Goal: Transaction & Acquisition: Purchase product/service

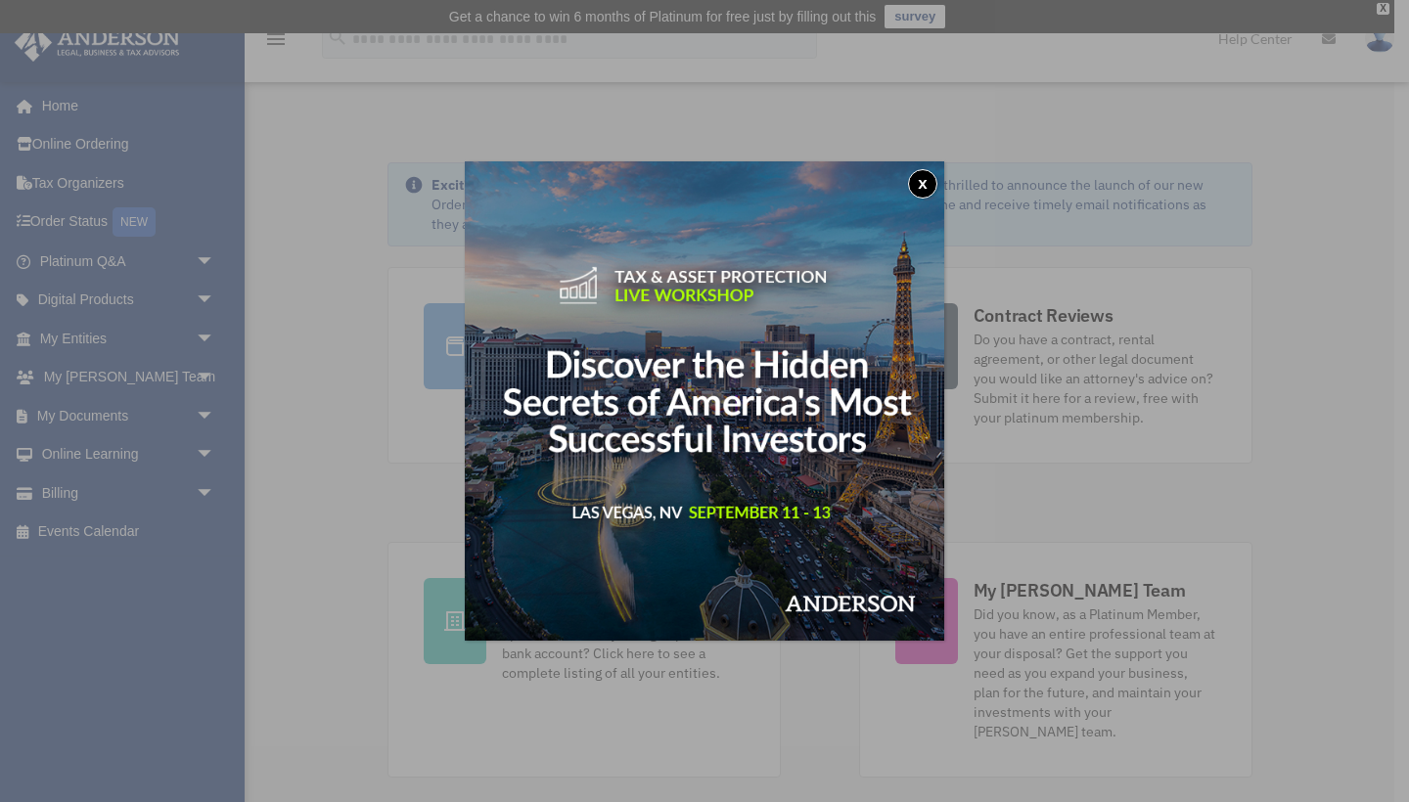
click at [930, 183] on button "x" at bounding box center [922, 183] width 29 height 29
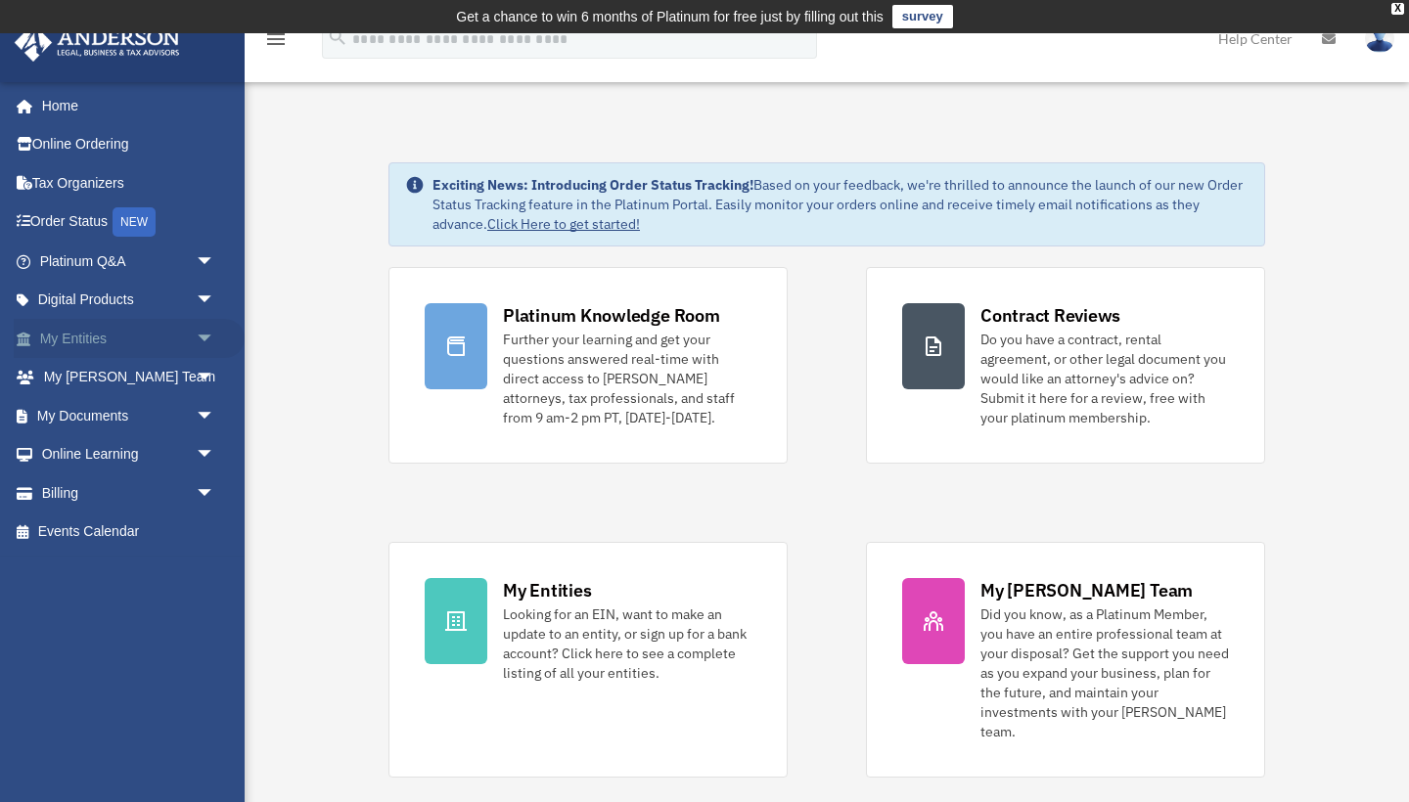
click at [206, 339] on span "arrow_drop_down" at bounding box center [215, 339] width 39 height 40
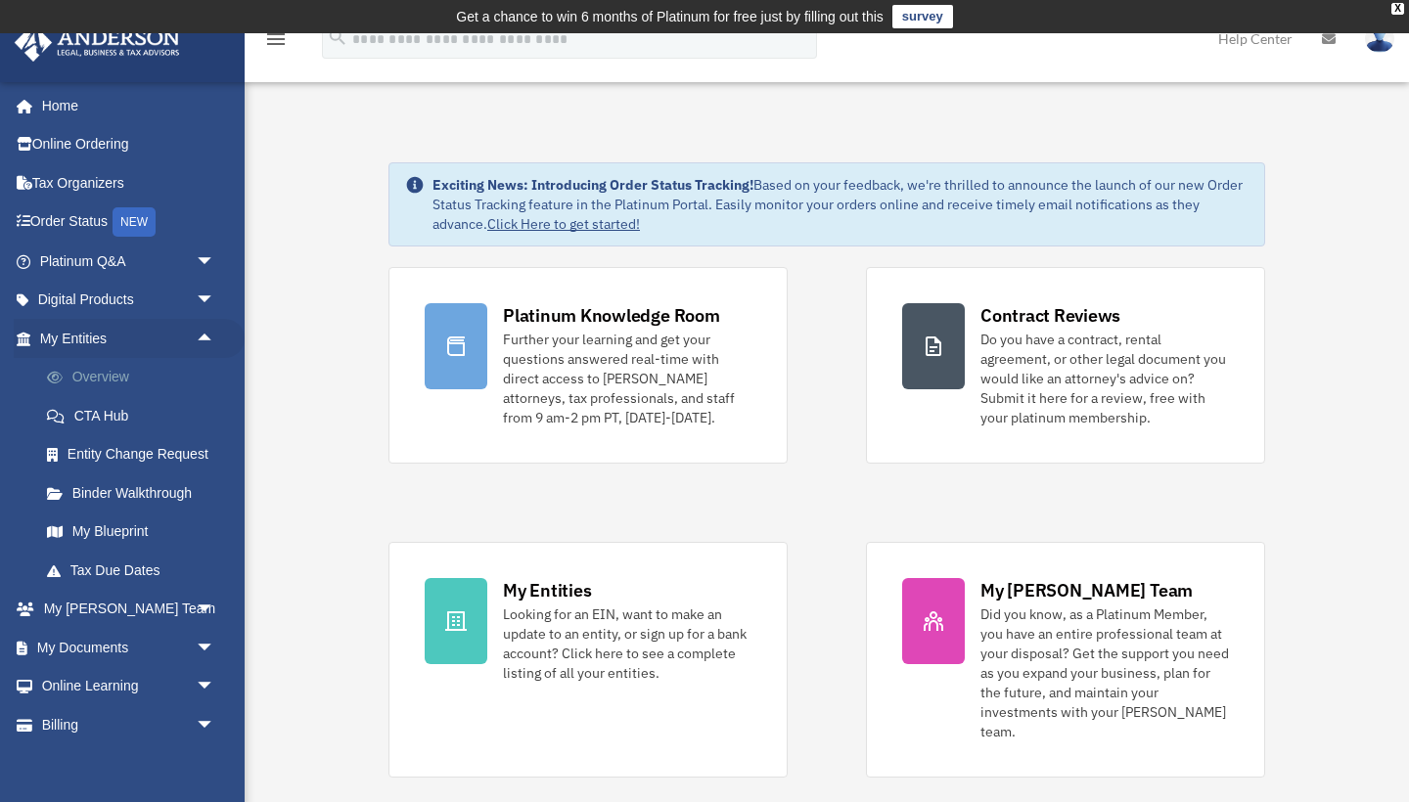
click at [135, 371] on link "Overview" at bounding box center [135, 377] width 217 height 39
click at [115, 390] on link "Overview" at bounding box center [135, 377] width 217 height 39
click at [104, 373] on link "Overview" at bounding box center [135, 377] width 217 height 39
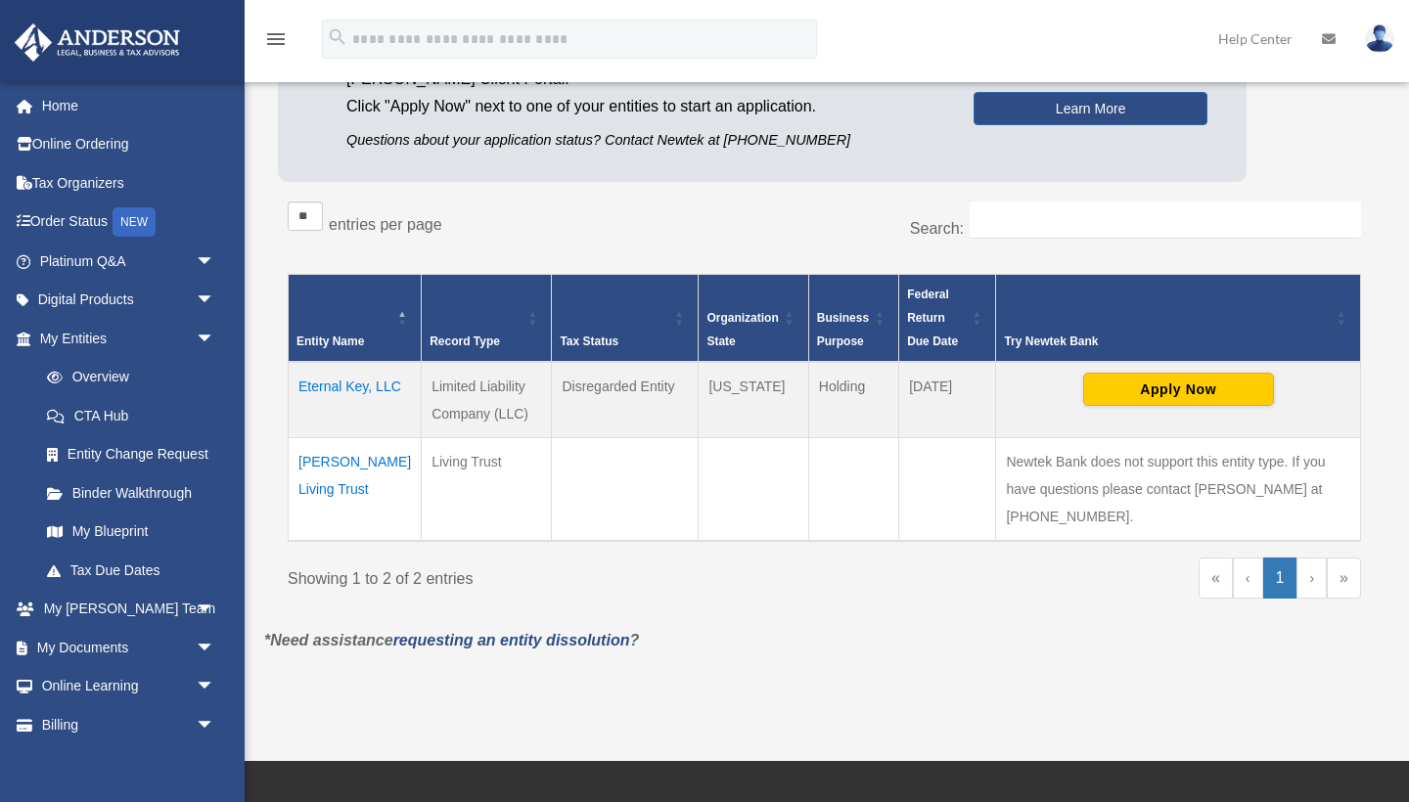
scroll to position [254, 0]
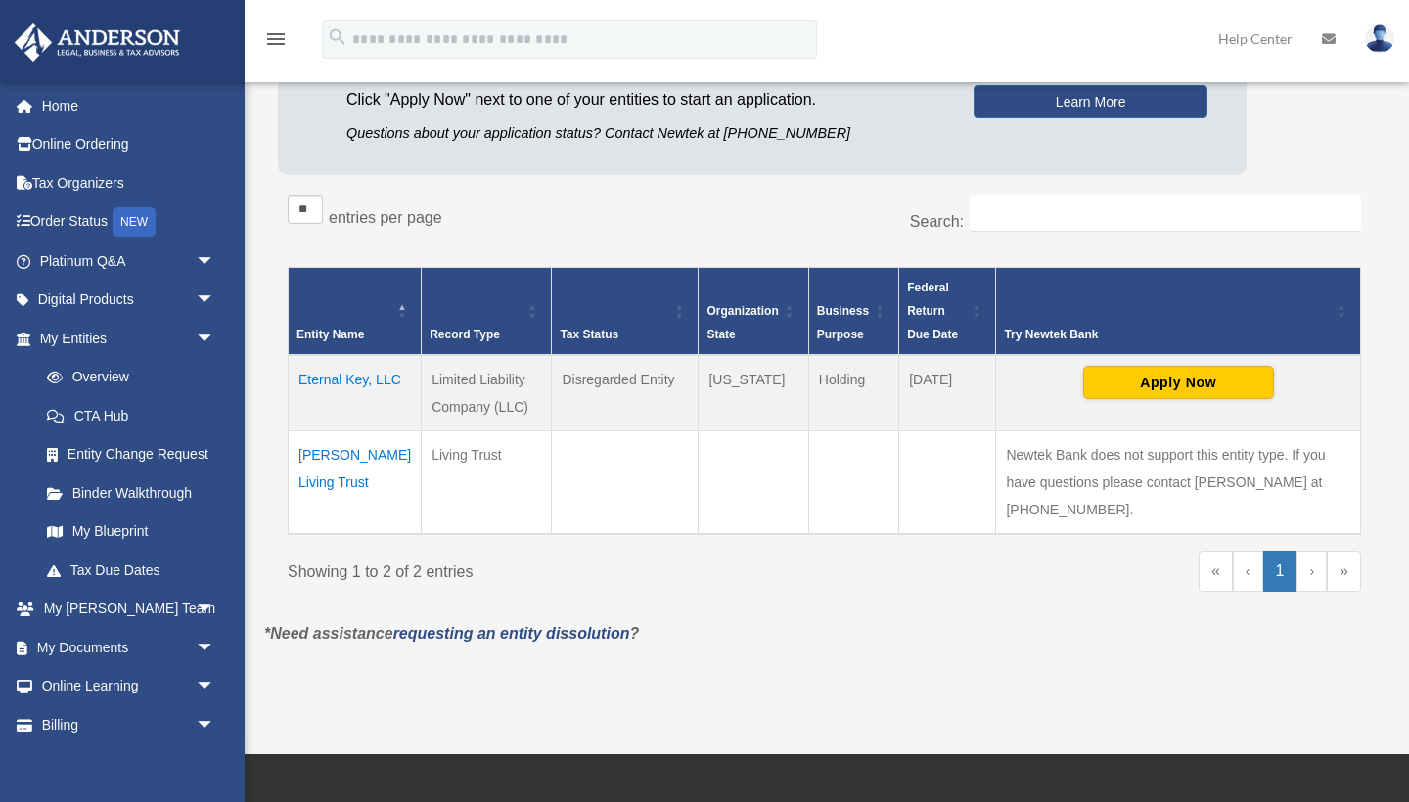
click at [312, 391] on td "Eternal Key, LLC" at bounding box center [355, 393] width 133 height 76
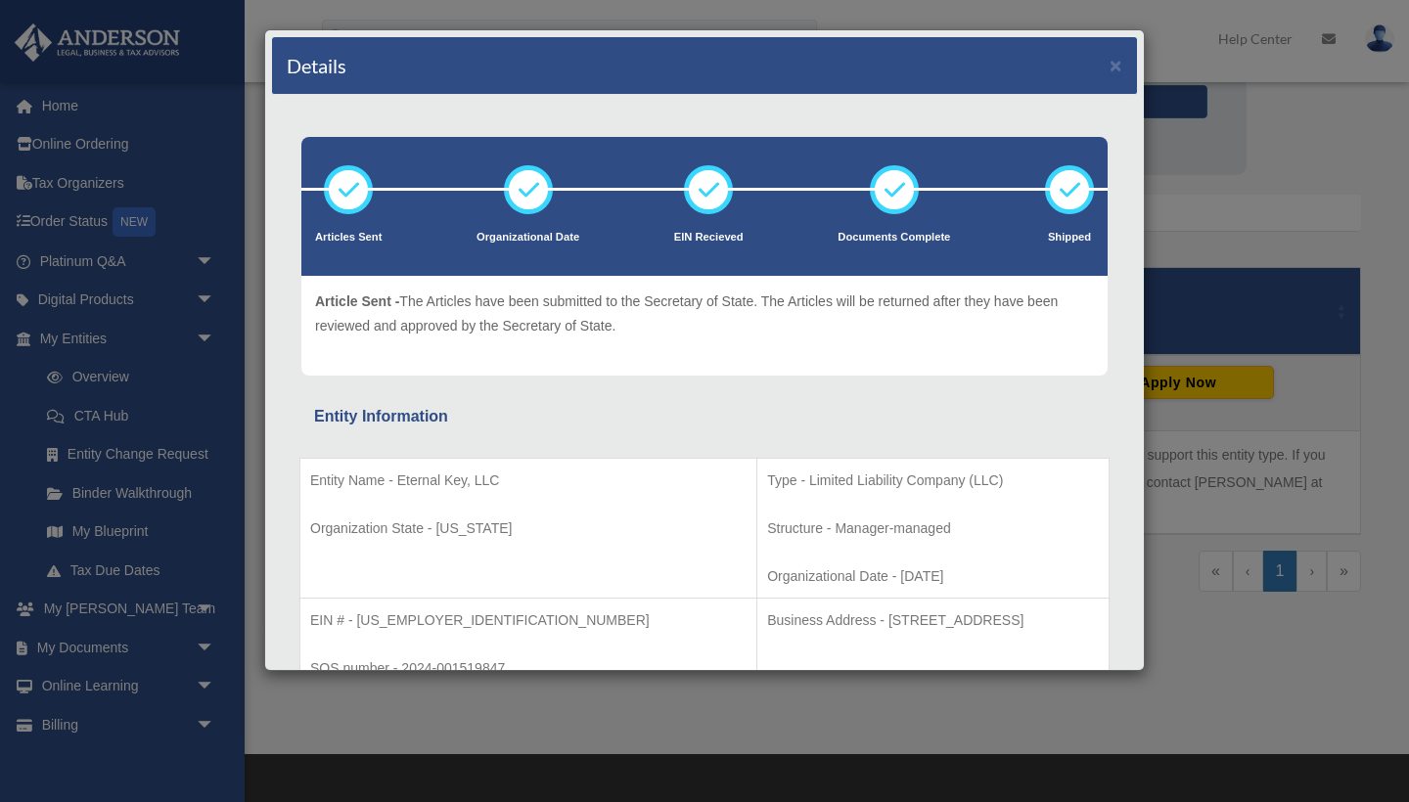
scroll to position [0, 0]
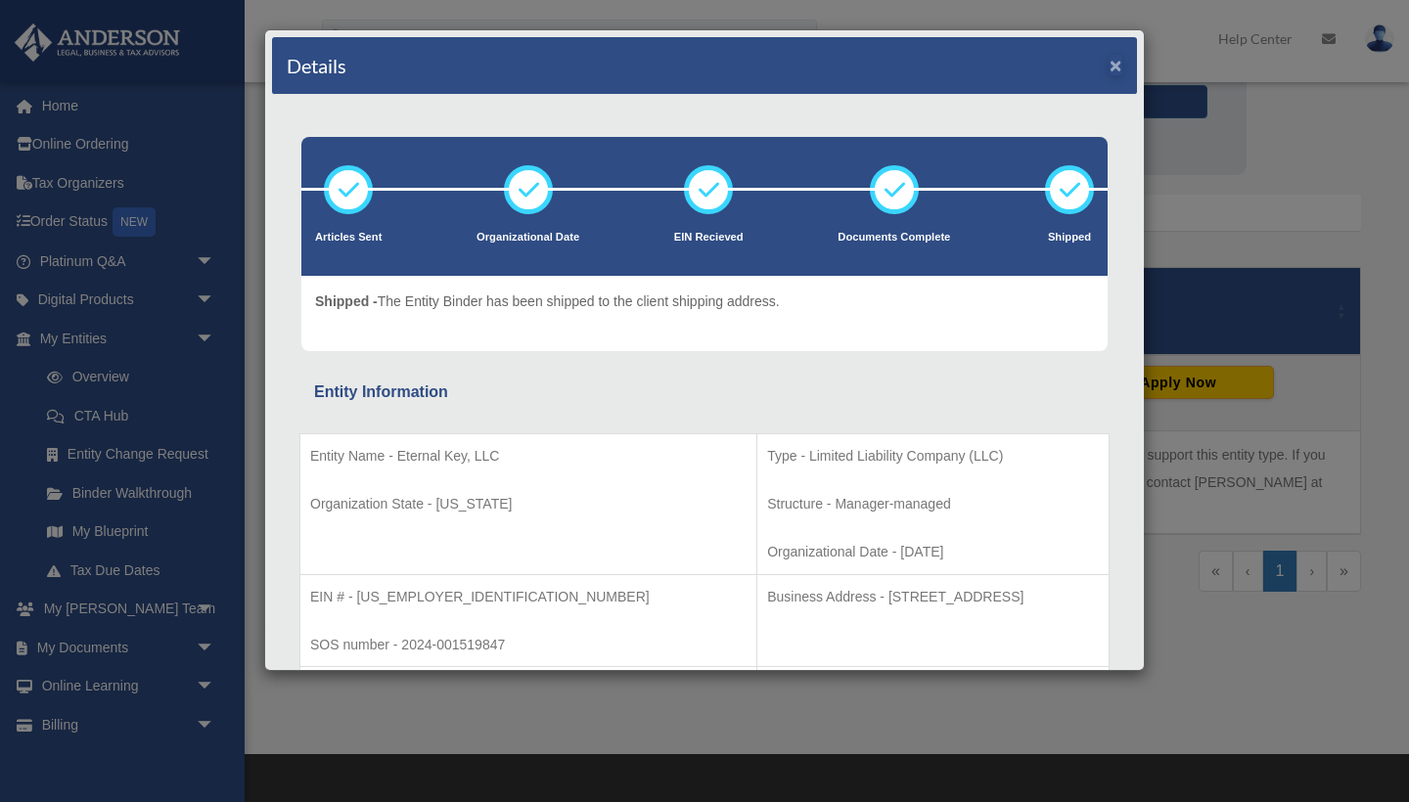
click at [1117, 69] on button "×" at bounding box center [1116, 65] width 13 height 21
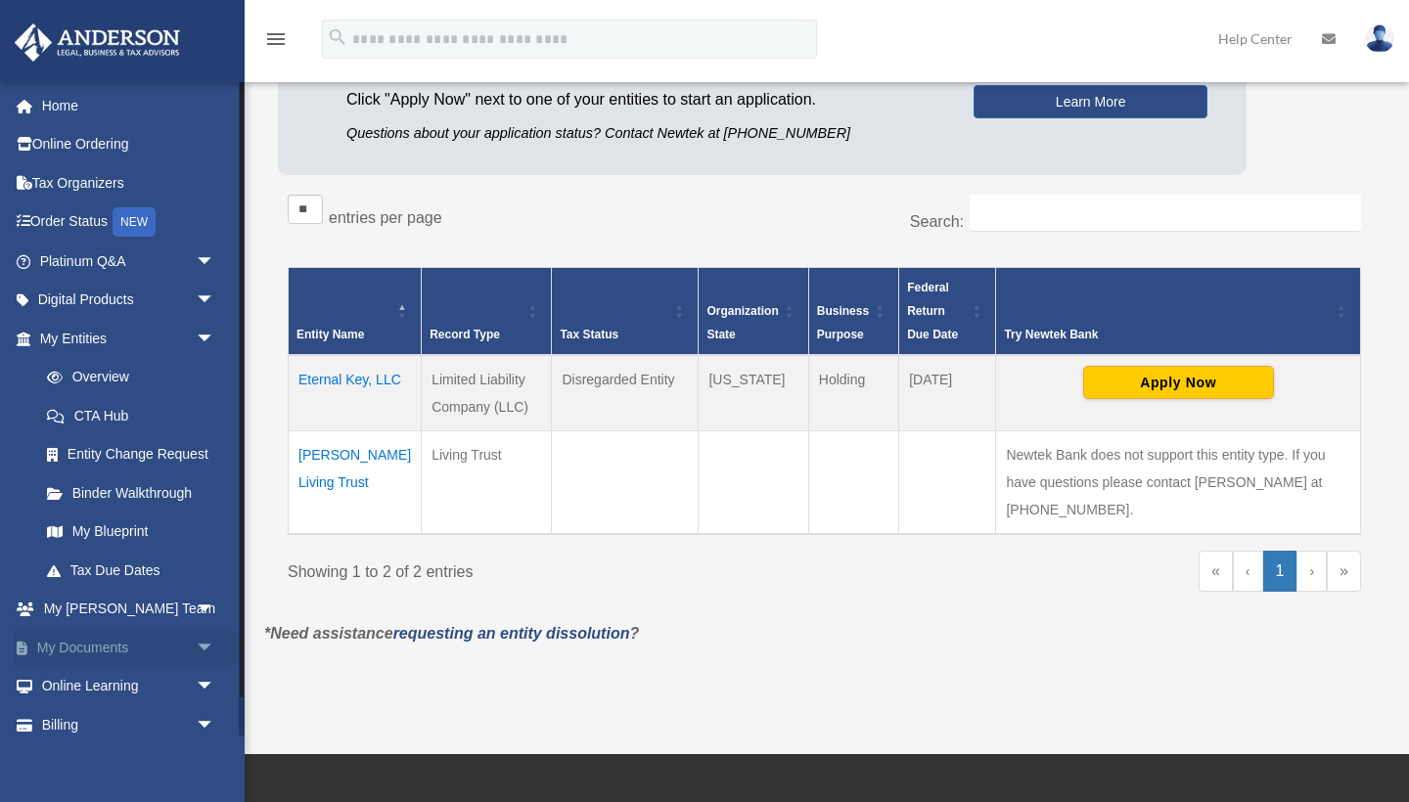
click at [134, 638] on link "My Documents arrow_drop_down" at bounding box center [129, 647] width 231 height 39
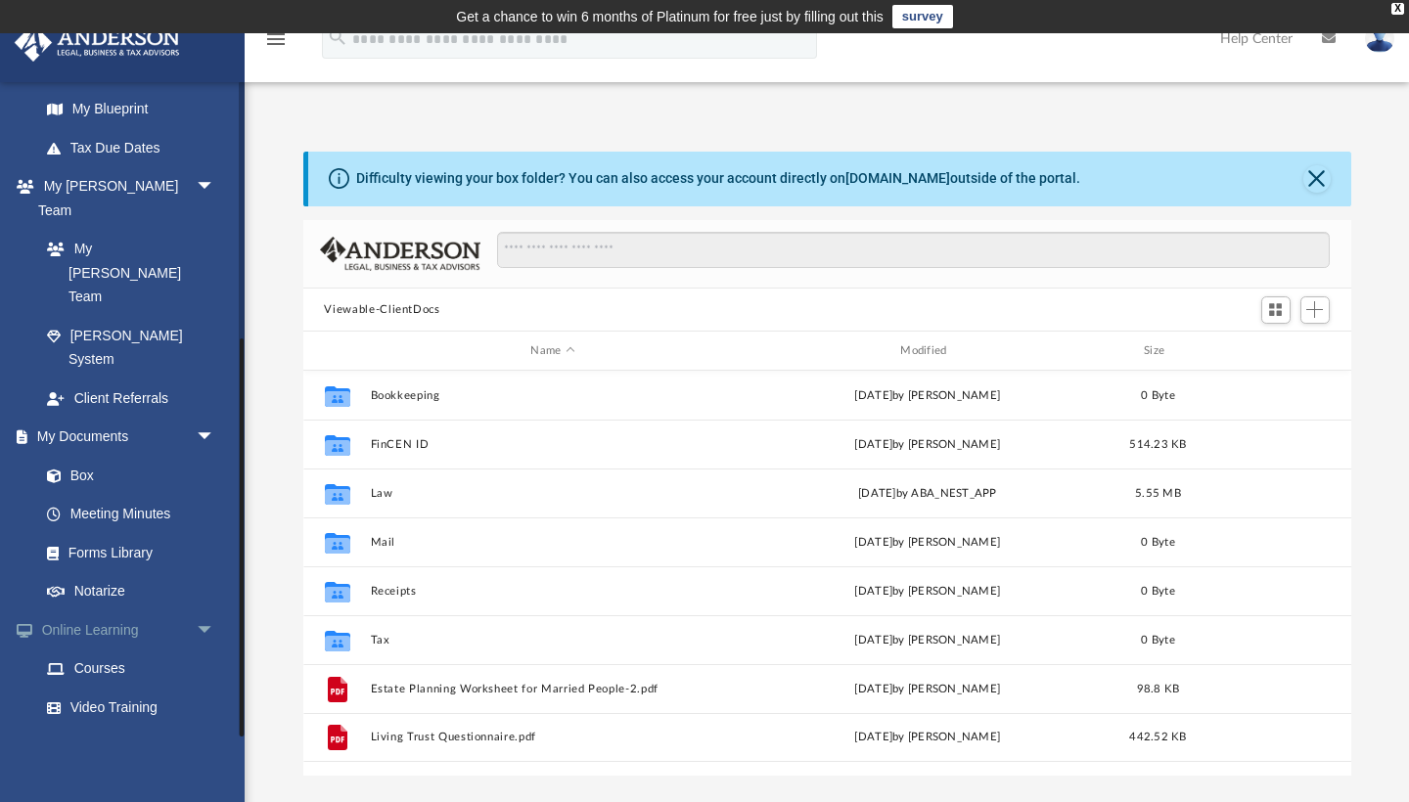
scroll to position [424, 0]
click at [201, 764] on span "arrow_drop_down" at bounding box center [215, 784] width 39 height 40
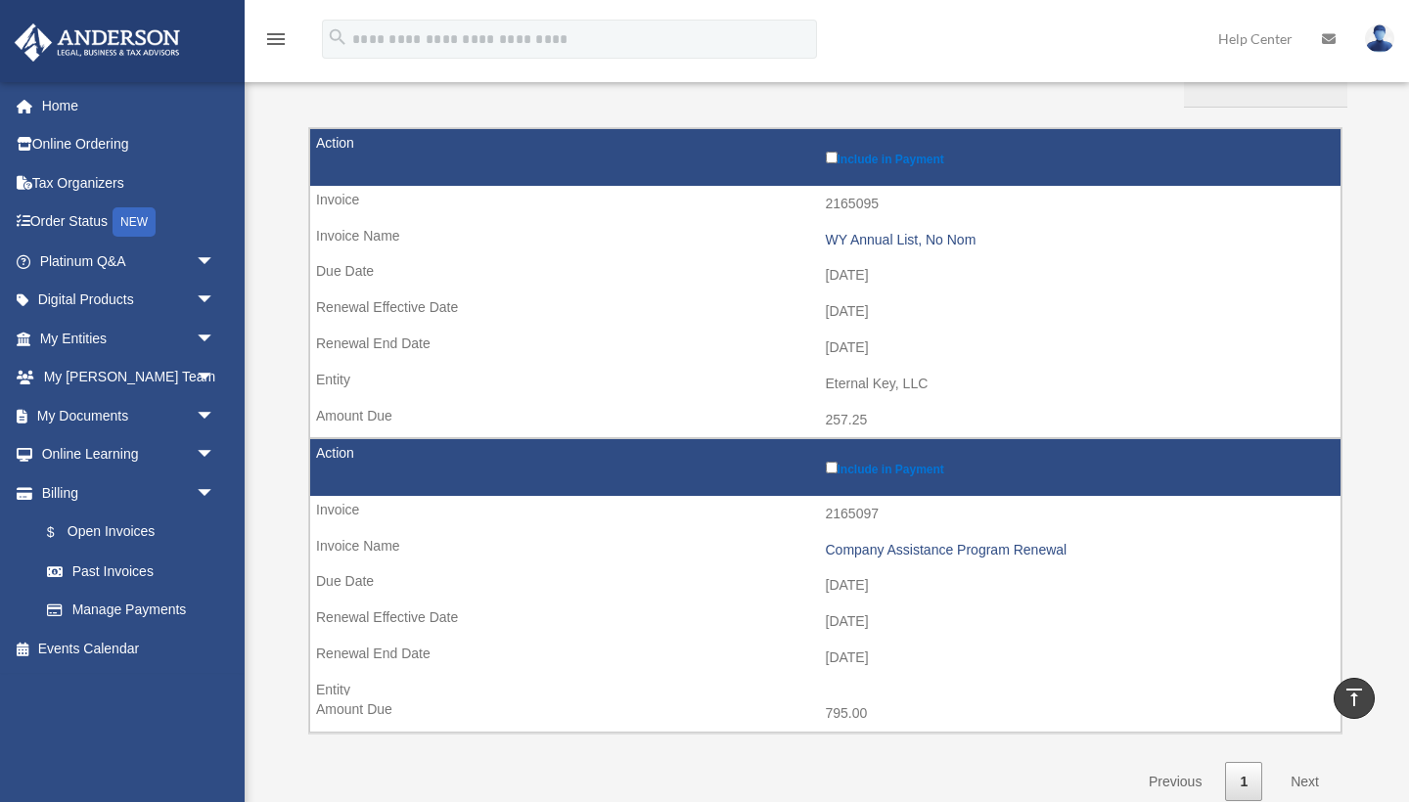
scroll to position [252, 0]
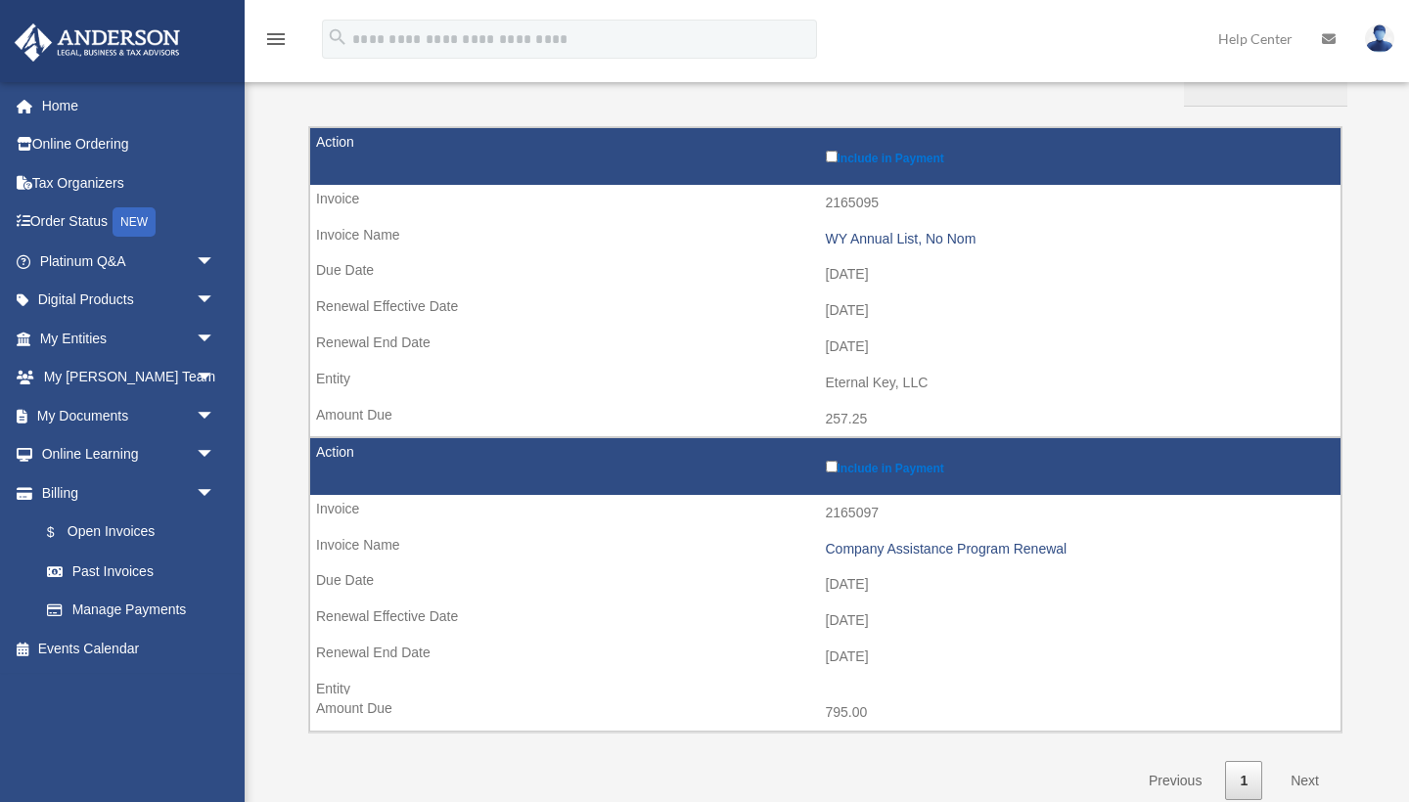
click at [928, 157] on label "Include in Payment" at bounding box center [1079, 156] width 506 height 19
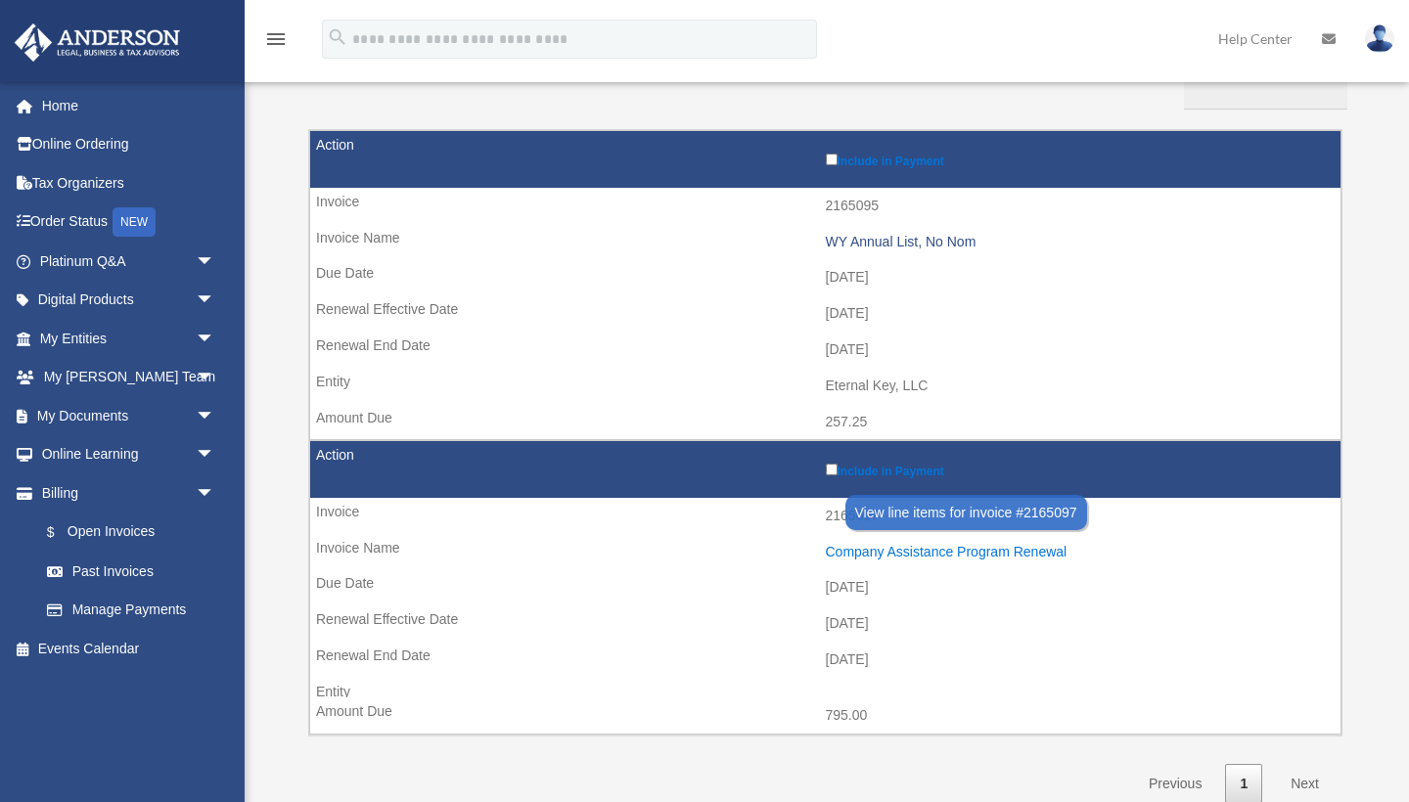
scroll to position [249, 0]
click at [992, 544] on div "Company Assistance Program Renewal" at bounding box center [1079, 552] width 506 height 17
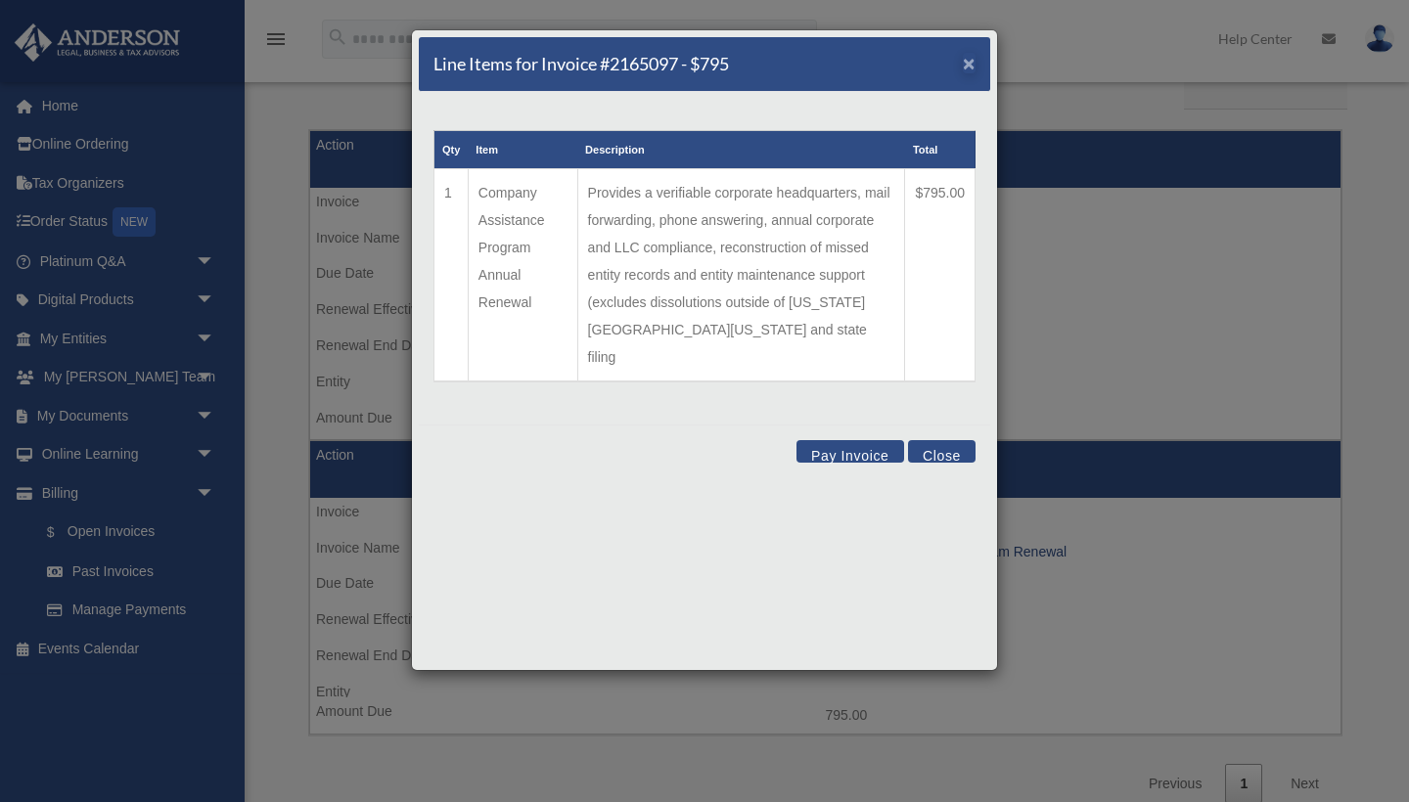
click at [971, 70] on span "×" at bounding box center [969, 63] width 13 height 23
